Goal: Communication & Community: Answer question/provide support

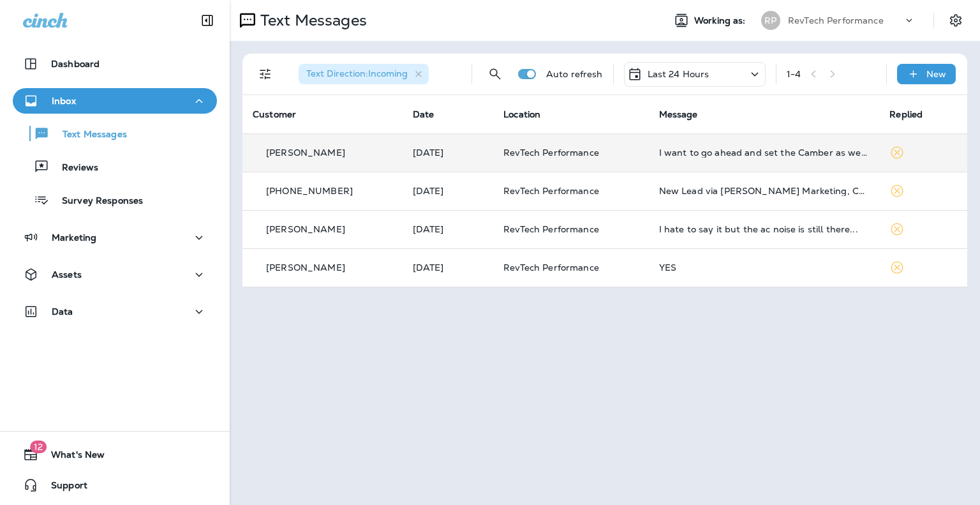
click at [805, 151] on div "I want to go ahead and set the Camber as well, while it is on the rack. -1.5 bo…" at bounding box center [764, 152] width 210 height 10
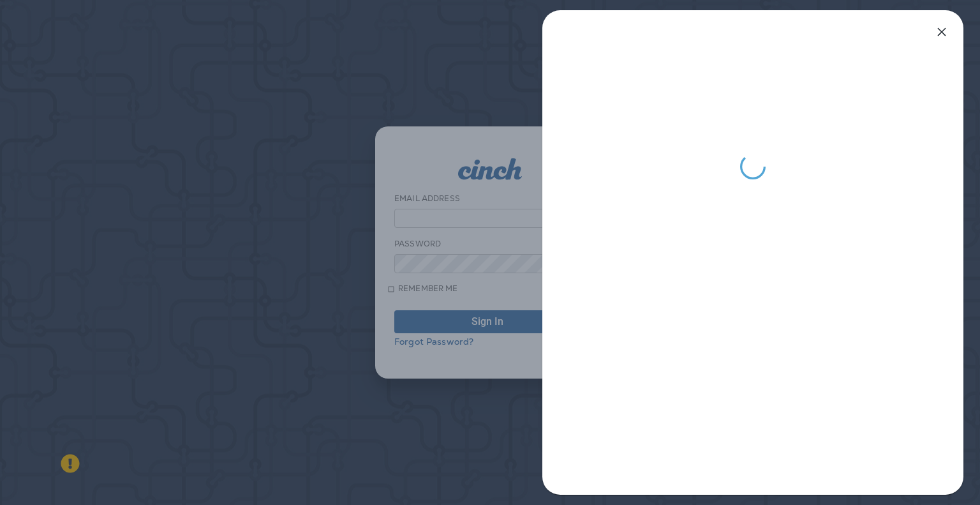
click at [937, 25] on icon "button" at bounding box center [941, 31] width 15 height 15
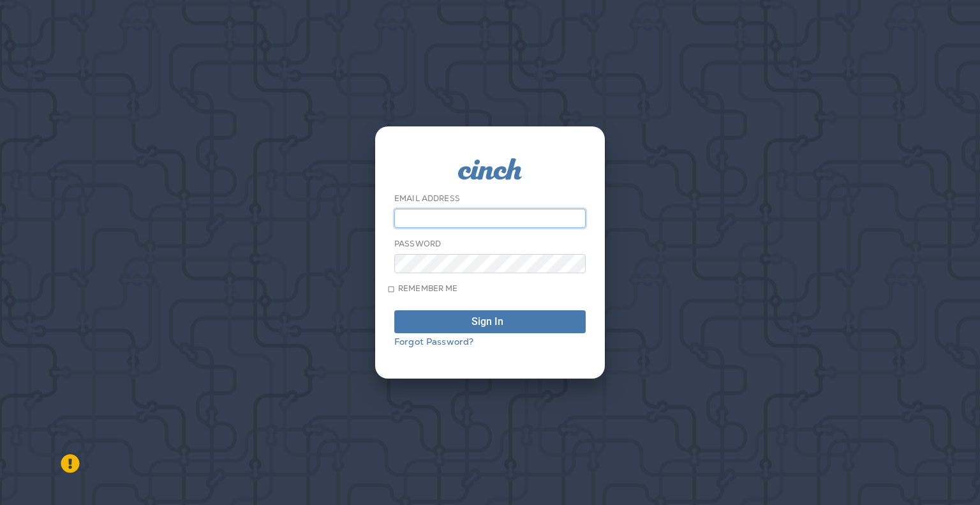
click at [454, 211] on input "email" at bounding box center [489, 218] width 191 height 19
type input "**********"
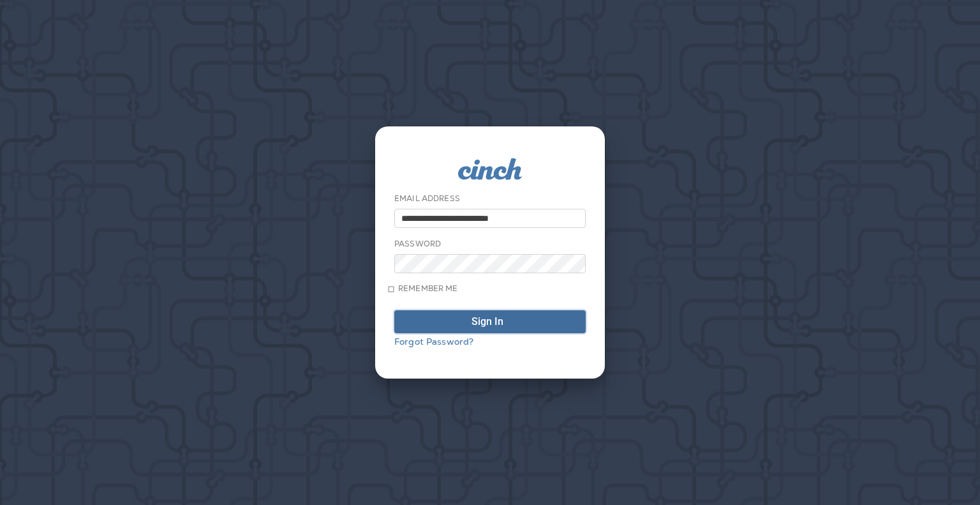
click at [510, 316] on button "Sign In" at bounding box center [489, 321] width 191 height 23
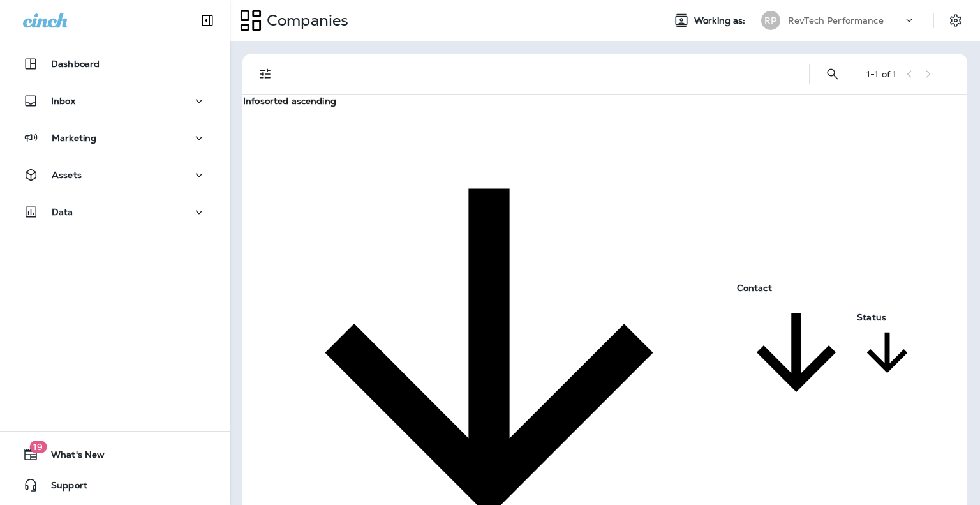
click at [87, 114] on div "Inbox" at bounding box center [115, 104] width 230 height 32
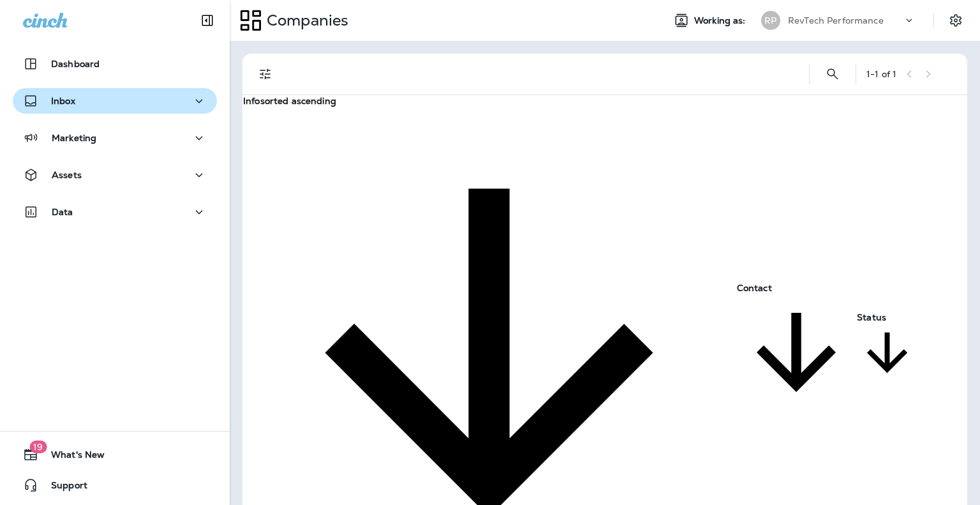
click at [174, 92] on button "Inbox" at bounding box center [115, 101] width 204 height 26
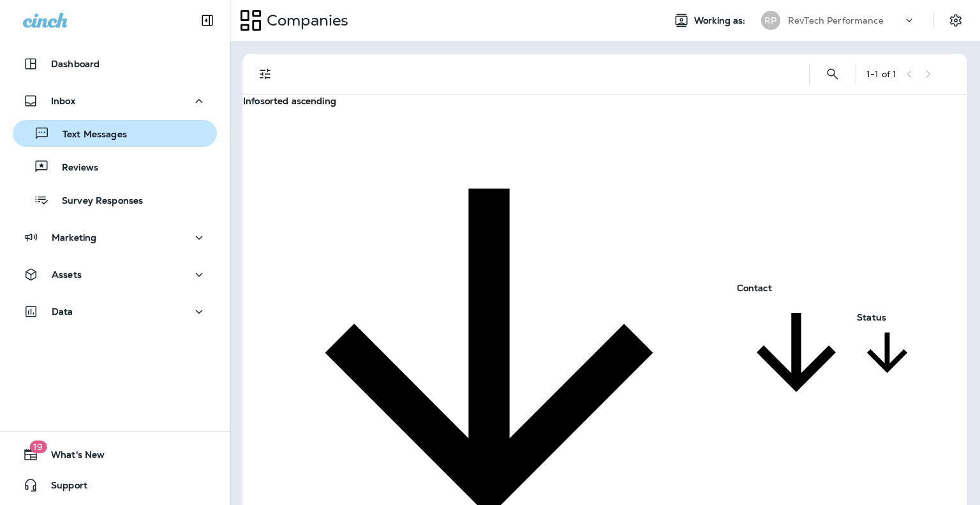
click at [123, 129] on p "Text Messages" at bounding box center [88, 135] width 77 height 12
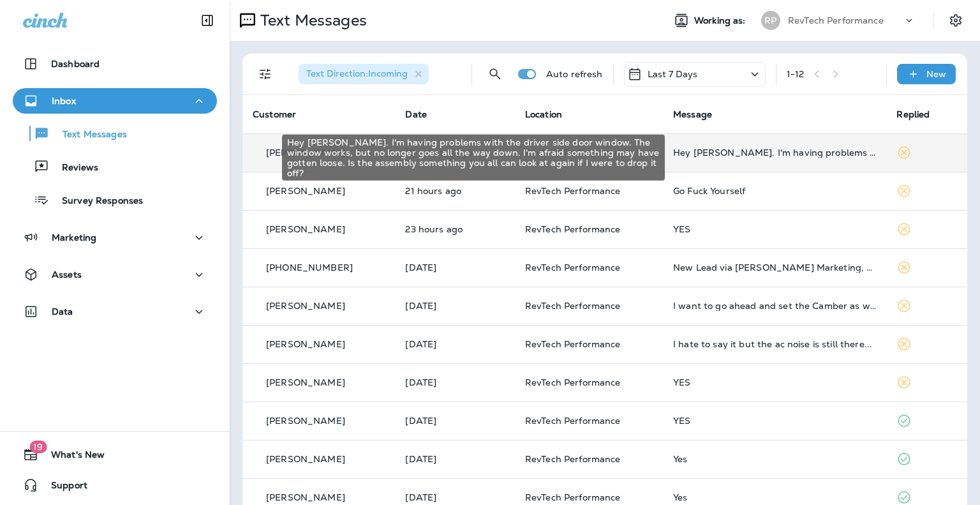
click at [803, 150] on div "Hey [PERSON_NAME]. I'm having problems with the driver side door window. The wi…" at bounding box center [774, 152] width 203 height 10
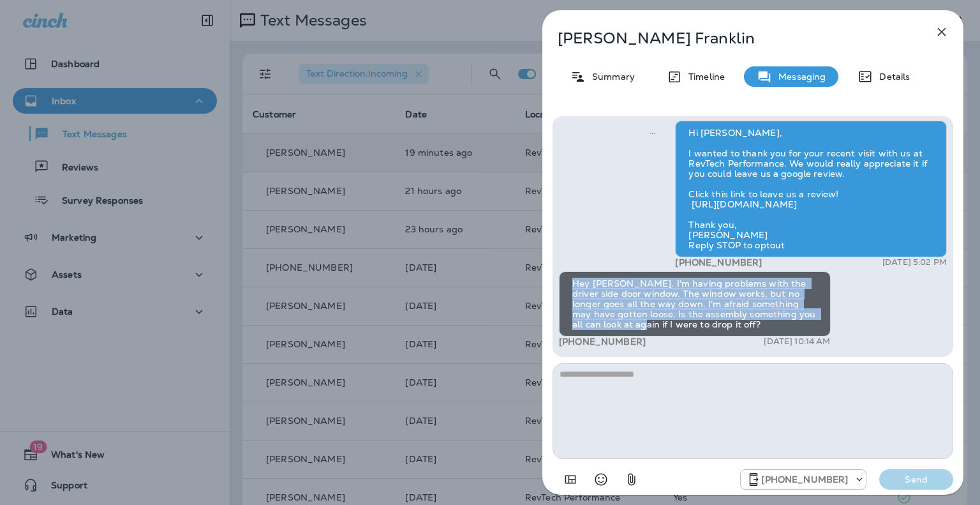
drag, startPoint x: 569, startPoint y: 282, endPoint x: 817, endPoint y: 309, distance: 249.6
click at [817, 309] on div "Hey [PERSON_NAME]. I'm having problems with the driver side door window. The wi…" at bounding box center [695, 303] width 272 height 65
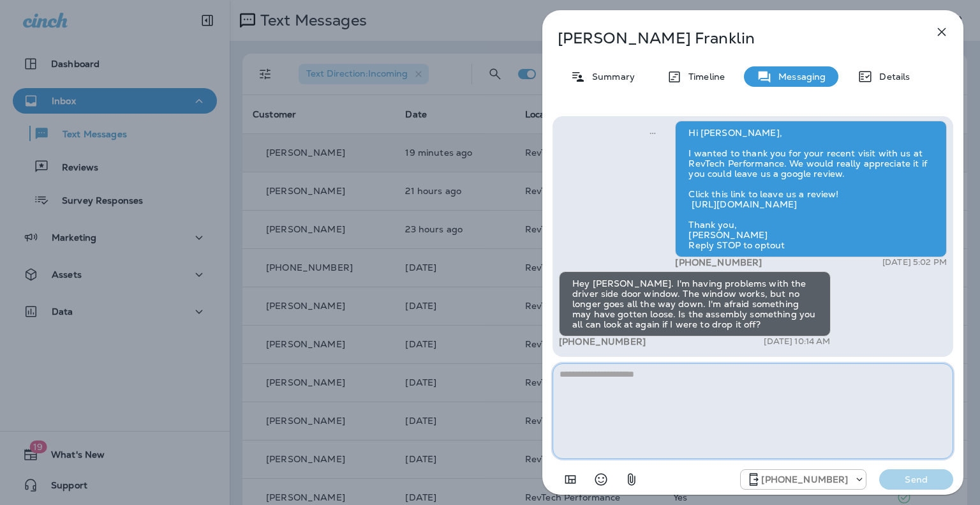
click at [746, 375] on textarea at bounding box center [752, 411] width 401 height 96
type textarea "**********"
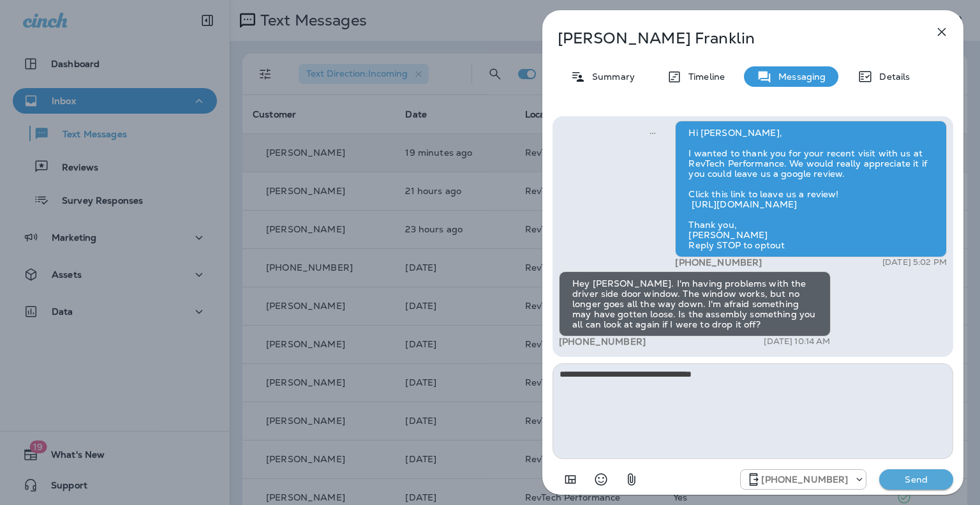
click at [913, 480] on p "Send" at bounding box center [916, 478] width 54 height 11
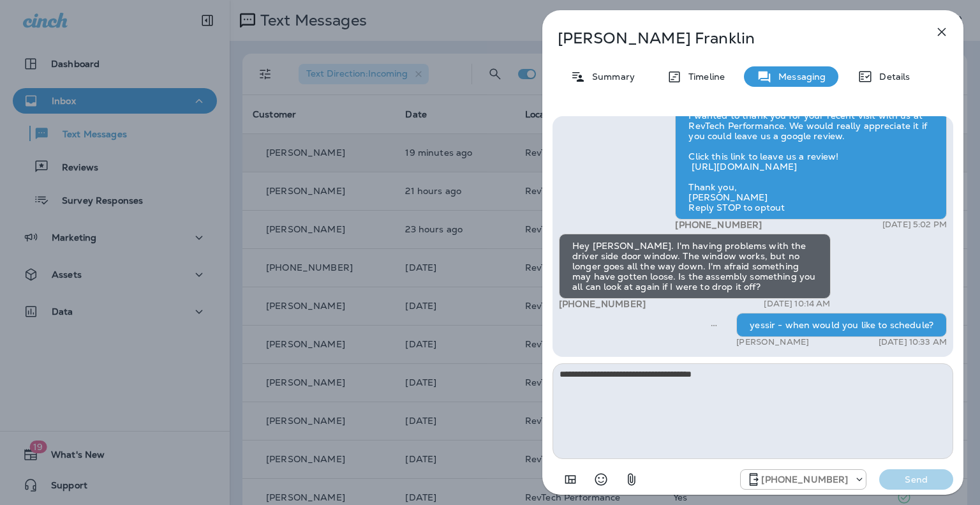
click at [944, 34] on icon "button" at bounding box center [942, 32] width 8 height 8
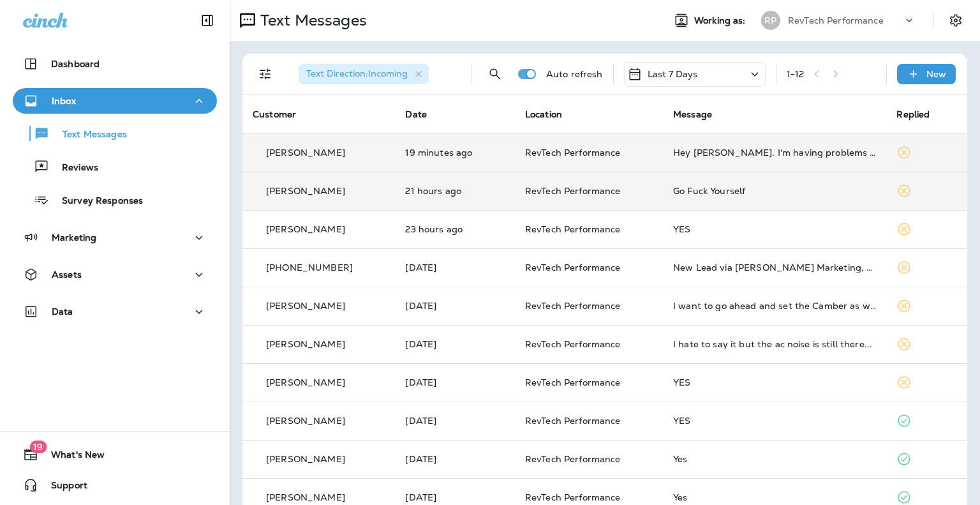
click at [776, 191] on div "Go Fuck Yourself" at bounding box center [774, 191] width 203 height 10
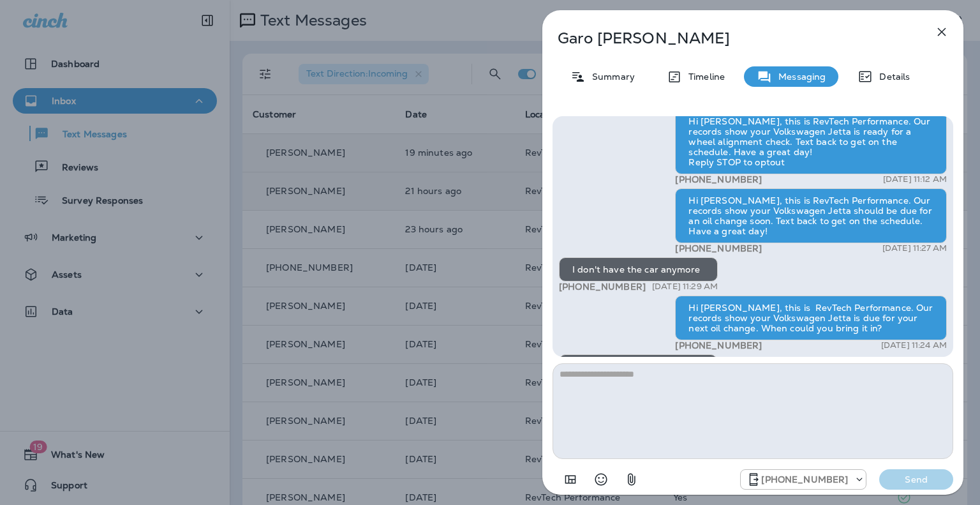
scroll to position [-64, 0]
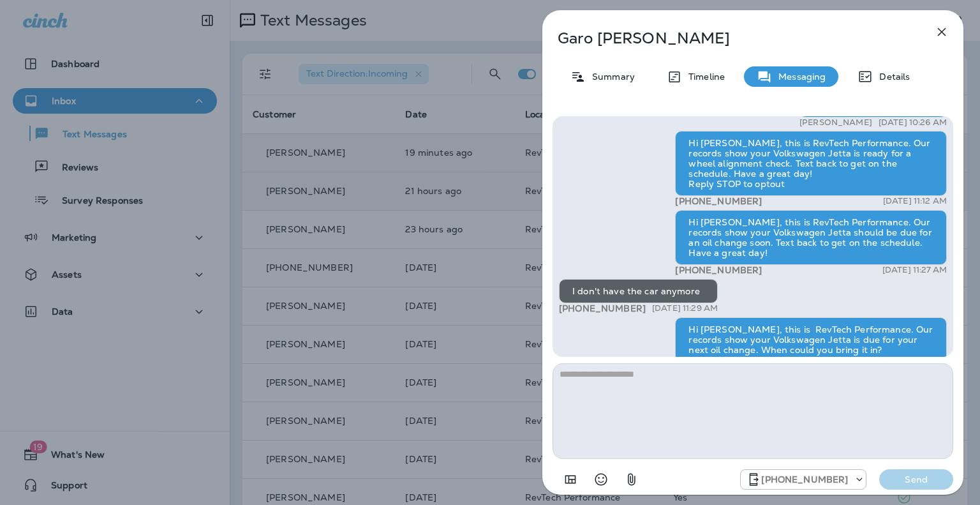
click at [601, 75] on p "Summary" at bounding box center [610, 76] width 49 height 10
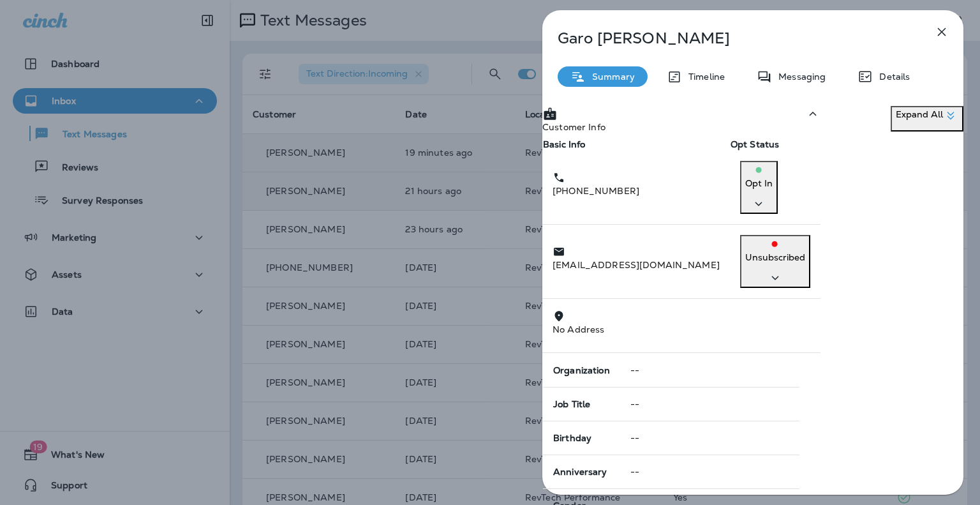
drag, startPoint x: 868, startPoint y: 197, endPoint x: 810, endPoint y: 246, distance: 76.0
click at [772, 189] on p "Opt In" at bounding box center [758, 183] width 27 height 13
click at [871, 233] on p "Opt out" at bounding box center [848, 231] width 56 height 10
click at [80, 84] on div "Confirm" at bounding box center [62, 78] width 35 height 10
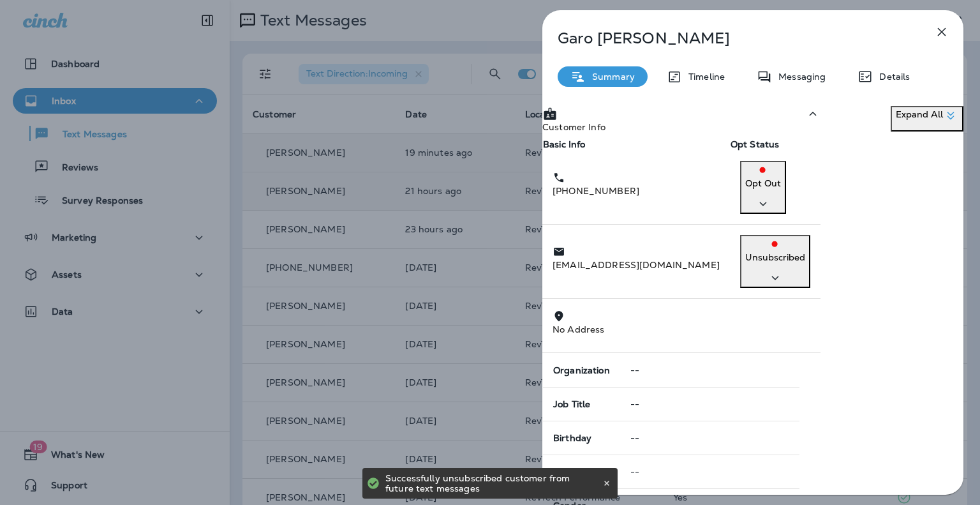
click at [941, 26] on icon "button" at bounding box center [941, 31] width 15 height 15
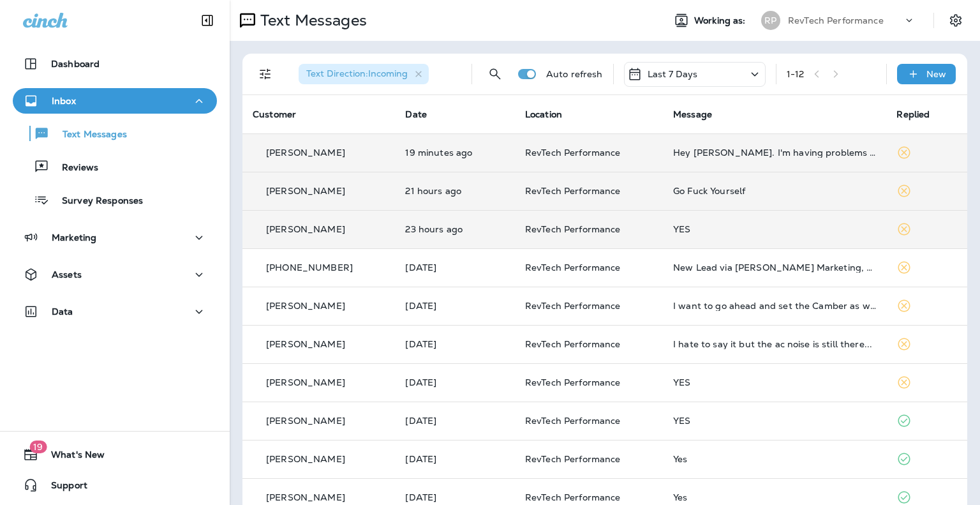
click at [805, 229] on div "YES" at bounding box center [774, 229] width 203 height 10
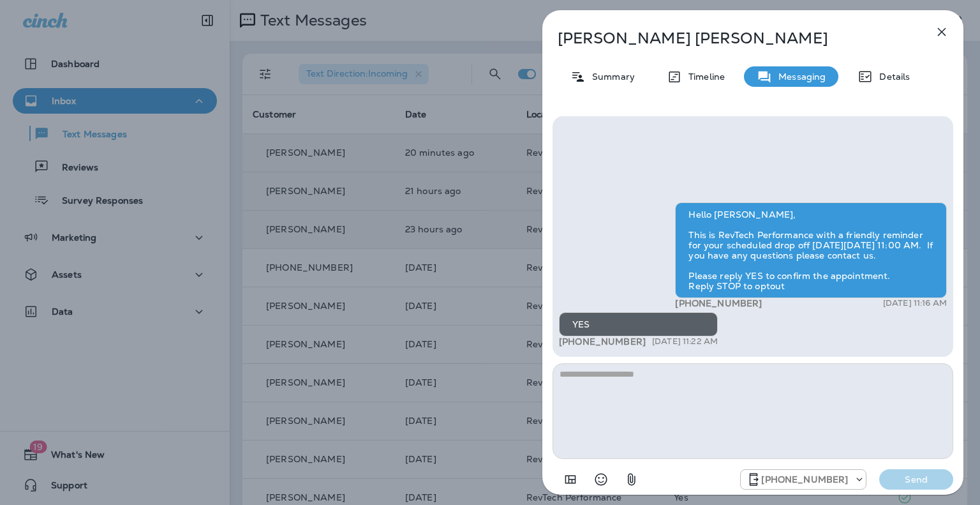
click at [944, 34] on icon "button" at bounding box center [942, 32] width 8 height 8
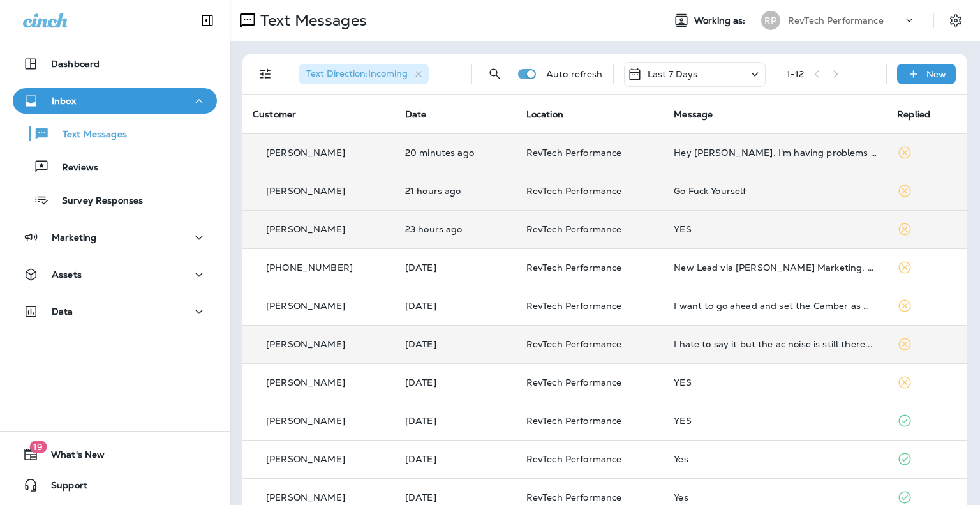
click at [775, 350] on td "I hate to say it but the ac noise is still there..." at bounding box center [774, 344] width 223 height 38
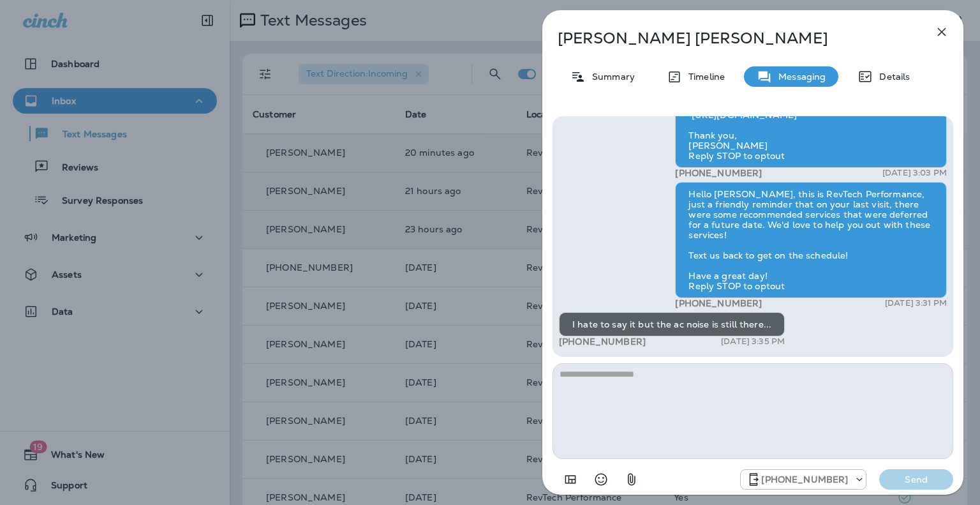
click at [758, 392] on textarea at bounding box center [752, 411] width 401 height 96
click at [943, 31] on icon "button" at bounding box center [941, 31] width 15 height 15
